Goal: Task Accomplishment & Management: Manage account settings

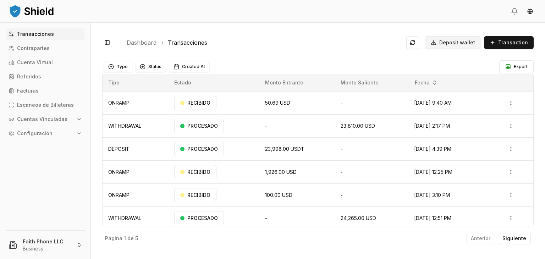
click at [471, 46] on span "Deposit wallet" at bounding box center [457, 42] width 36 height 7
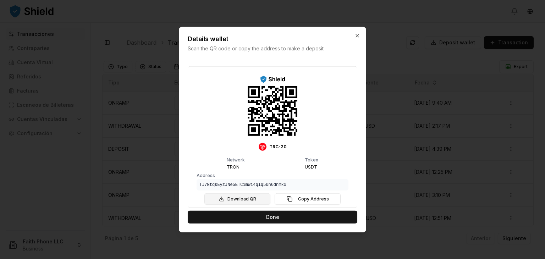
click at [234, 195] on button "Download QR" at bounding box center [237, 198] width 66 height 11
click at [303, 196] on button "Copy Address" at bounding box center [308, 198] width 66 height 11
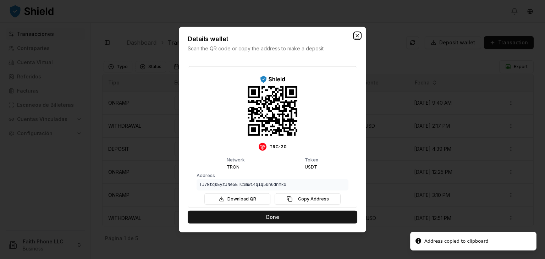
click at [357, 37] on icon "button" at bounding box center [358, 36] width 6 height 6
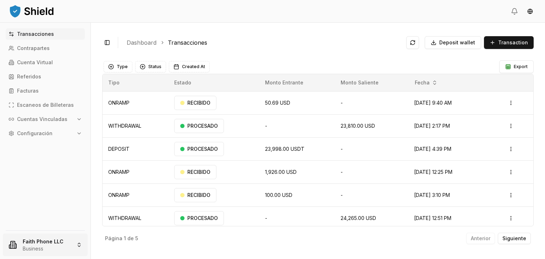
click at [37, 247] on html "Transacciones Contrapartes Cuenta Virtual Referidos Facturas Escaneos de Billet…" at bounding box center [272, 129] width 545 height 259
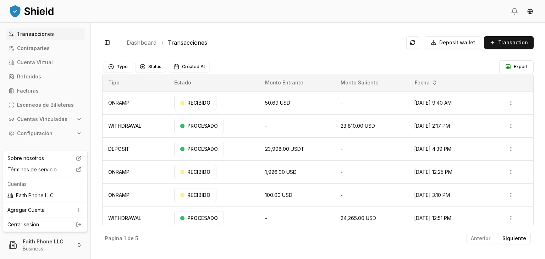
click at [31, 222] on link "Cerrar sesión" at bounding box center [45, 224] width 76 height 7
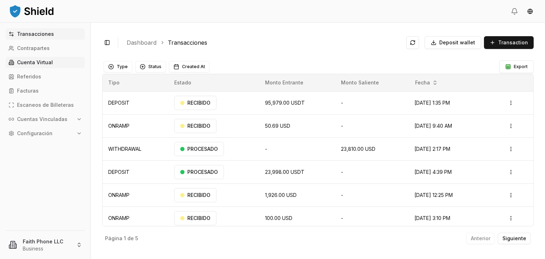
click at [38, 59] on link "Cuenta Virtual" at bounding box center [45, 62] width 79 height 11
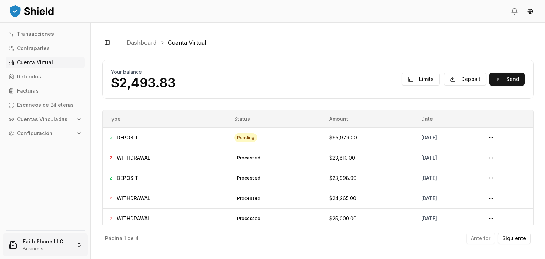
click at [50, 255] on html "Transacciones Contrapartes Cuenta Virtual Referidos Facturas Escaneos de Billet…" at bounding box center [272, 129] width 545 height 259
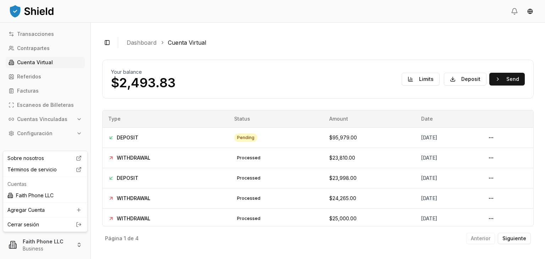
click at [31, 225] on link "Cerrar sesión" at bounding box center [45, 224] width 76 height 7
